Goal: Task Accomplishment & Management: Use online tool/utility

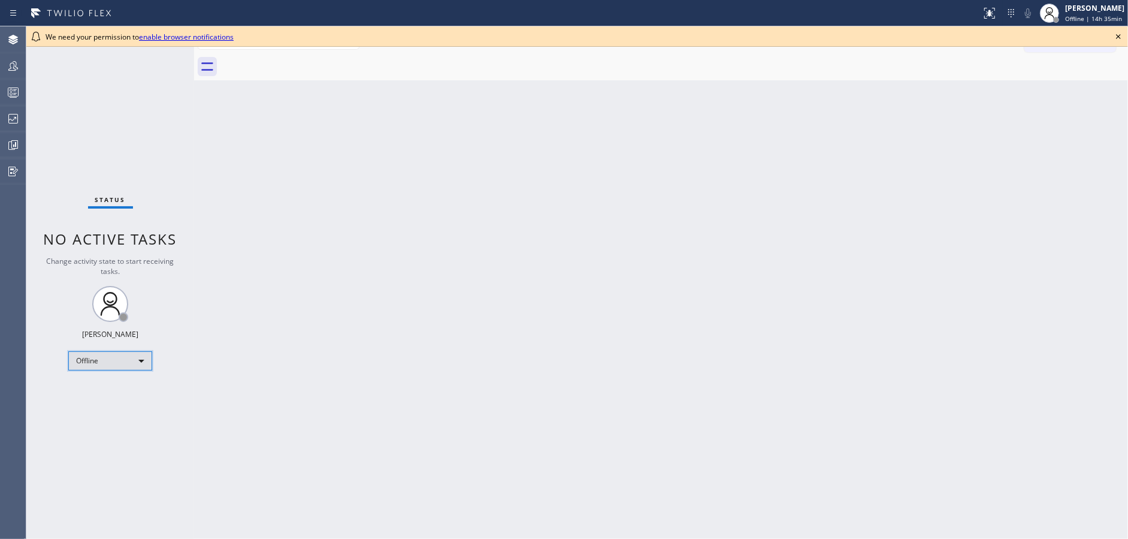
click at [118, 364] on div "Offline" at bounding box center [110, 360] width 84 height 19
click at [122, 386] on li "Available" at bounding box center [109, 391] width 81 height 14
click at [1120, 35] on icon at bounding box center [1118, 36] width 5 height 5
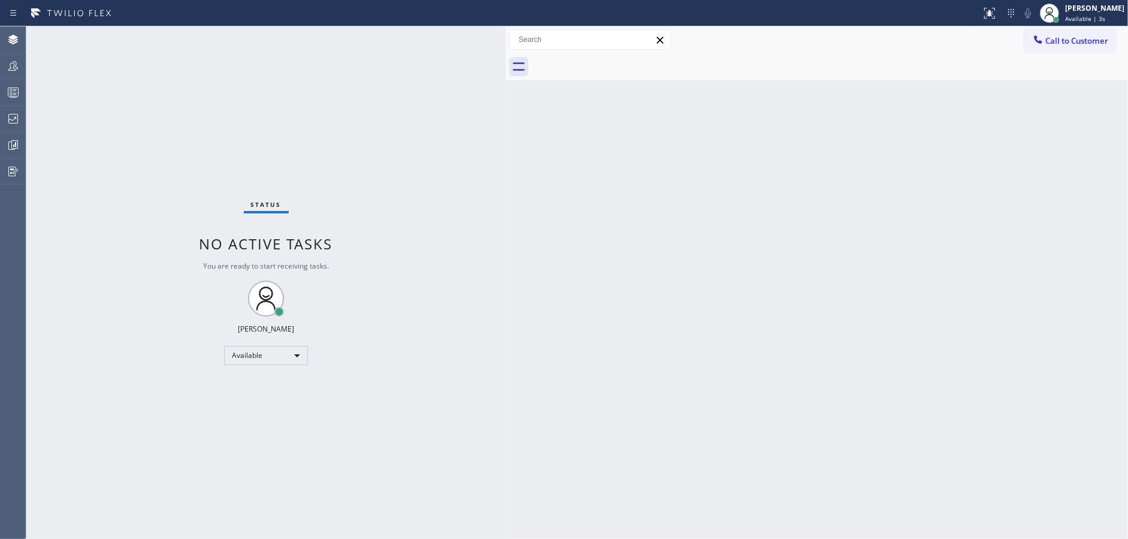
drag, startPoint x: 193, startPoint y: 32, endPoint x: 509, endPoint y: 38, distance: 315.8
click at [506, 38] on div at bounding box center [506, 282] width 0 height 512
click at [264, 347] on div "Available" at bounding box center [268, 355] width 84 height 19
click at [271, 405] on li "Unavailable" at bounding box center [266, 401] width 81 height 14
click at [0, 87] on div at bounding box center [13, 92] width 26 height 14
